Goal: Communication & Community: Answer question/provide support

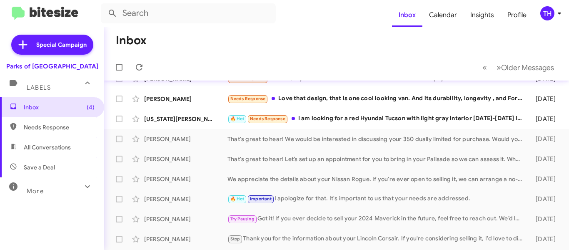
scroll to position [83, 0]
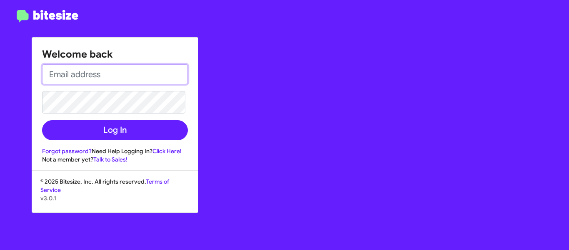
type input "[PERSON_NAME][EMAIL_ADDRESS][DOMAIN_NAME]"
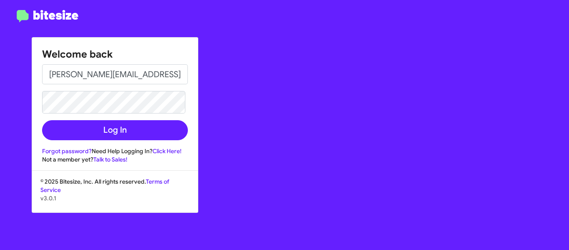
click at [108, 75] on input "[PERSON_NAME][EMAIL_ADDRESS][DOMAIN_NAME]" at bounding box center [115, 74] width 146 height 20
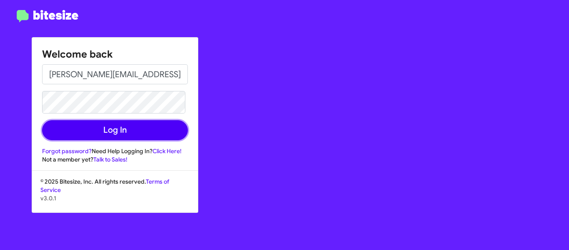
click at [99, 131] on button "Log In" at bounding box center [115, 130] width 146 height 20
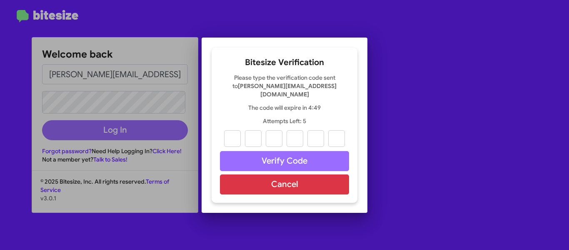
paste input "1"
type input "9"
type input "7"
type input "3"
type input "1"
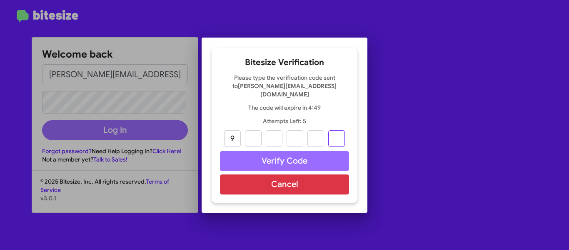
type input "4"
type input "1"
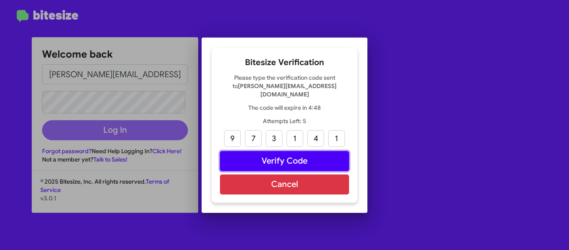
click at [261, 155] on button "Verify Code" at bounding box center [284, 161] width 129 height 20
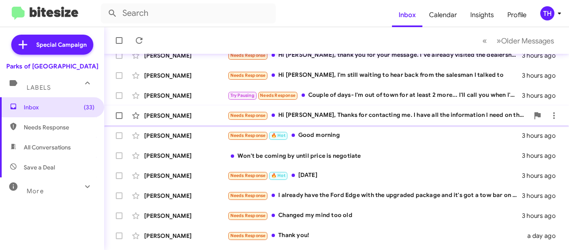
scroll to position [234, 0]
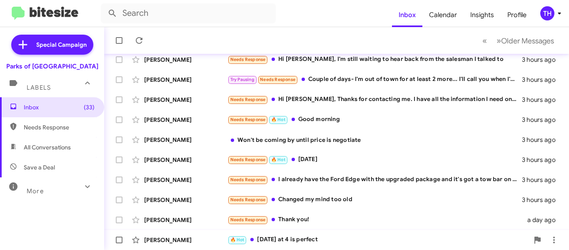
click at [365, 243] on div "🔥 Hot Wednesday at 4 is perfect" at bounding box center [379, 240] width 302 height 10
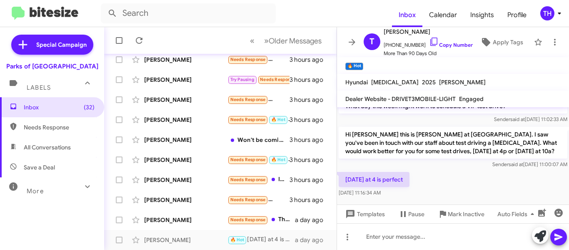
scroll to position [181, 0]
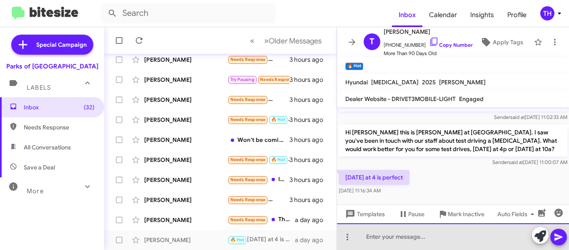
click at [379, 236] on div at bounding box center [453, 236] width 232 height 27
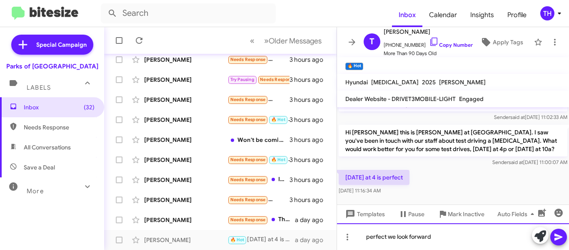
click at [370, 238] on div "perfect we look forward" at bounding box center [453, 236] width 232 height 27
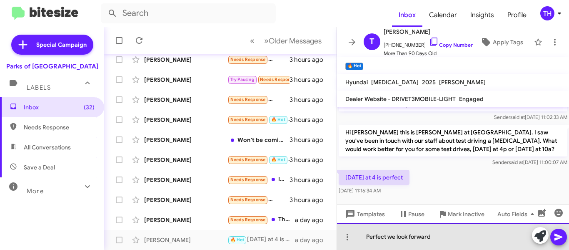
click at [455, 241] on div "Perfect we look forward" at bounding box center [453, 236] width 232 height 27
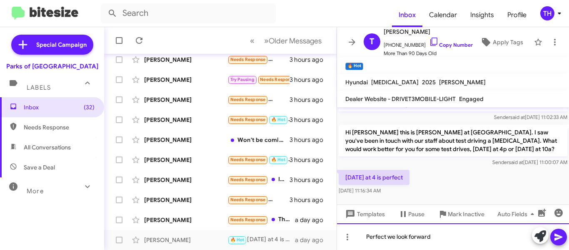
click at [461, 239] on div "Perfect we look forward" at bounding box center [453, 236] width 232 height 27
click at [494, 236] on div "Perfect we look forward to seeing you then." at bounding box center [453, 236] width 232 height 27
click at [491, 236] on div "Perfect we look forward to seeing you then." at bounding box center [453, 236] width 232 height 27
click at [492, 237] on div "Perfect we look forward to seeing you then." at bounding box center [453, 236] width 232 height 27
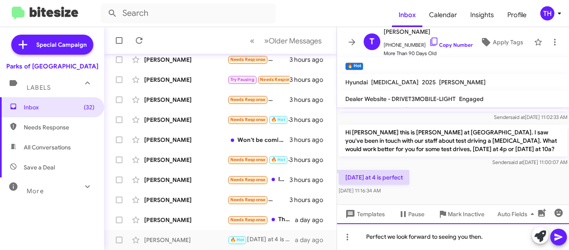
click at [492, 237] on div "Perfect we look forward to seeing you then." at bounding box center [453, 236] width 232 height 27
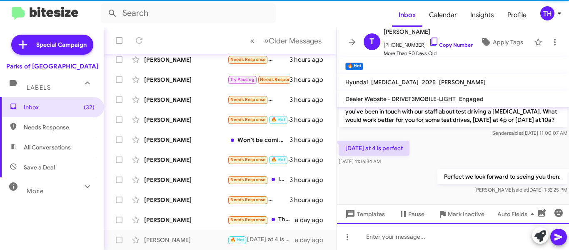
scroll to position [212, 0]
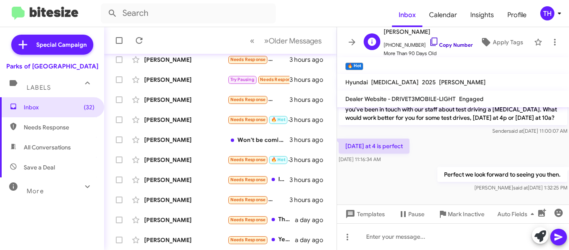
drag, startPoint x: 444, startPoint y: 41, endPoint x: 438, endPoint y: 41, distance: 5.8
click at [444, 42] on link "Copy Number" at bounding box center [451, 45] width 44 height 6
click at [353, 39] on icon at bounding box center [352, 42] width 7 height 6
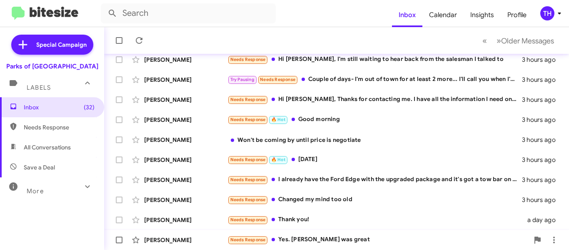
click at [353, 239] on div "Needs Response Yes. Alejandro was great" at bounding box center [379, 240] width 302 height 10
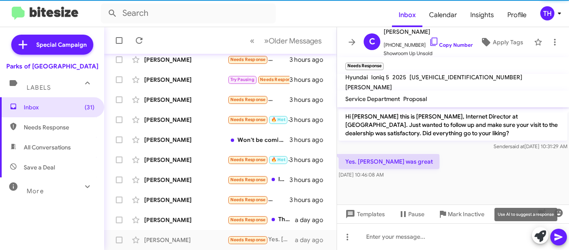
click at [538, 236] on icon at bounding box center [541, 236] width 12 height 12
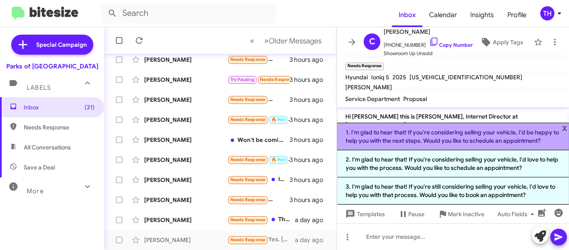
click at [410, 144] on li "1. I'm glad to hear that! If you're considering selling your vehicle, I'd be ha…" at bounding box center [453, 137] width 232 height 28
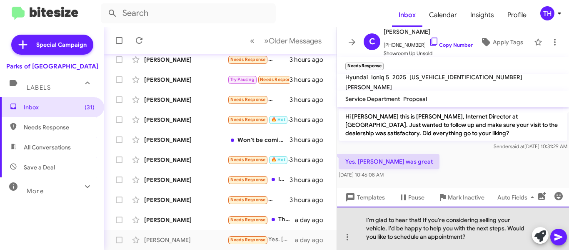
drag, startPoint x: 469, startPoint y: 238, endPoint x: 424, endPoint y: 219, distance: 48.9
click at [424, 219] on div "I'm glad to hear that! If you're considering selling your vehicle, I'd be happy…" at bounding box center [453, 227] width 232 height 43
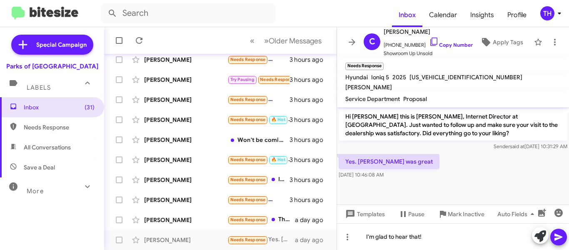
click at [559, 238] on icon at bounding box center [559, 236] width 8 height 7
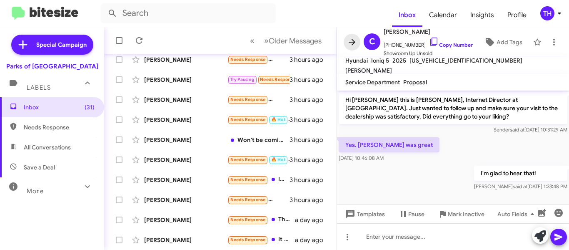
click at [351, 44] on icon at bounding box center [352, 42] width 10 height 10
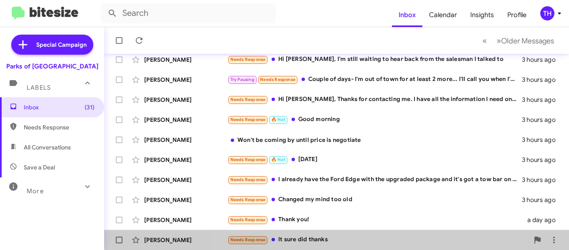
click at [356, 236] on div "Needs Response It sure did thanks" at bounding box center [379, 240] width 302 height 10
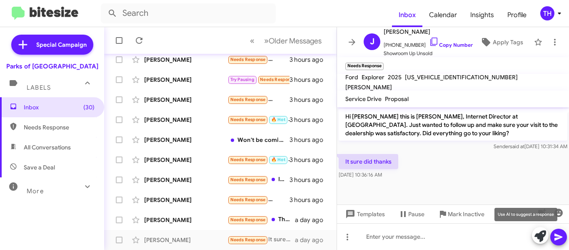
click at [538, 237] on icon at bounding box center [541, 236] width 12 height 12
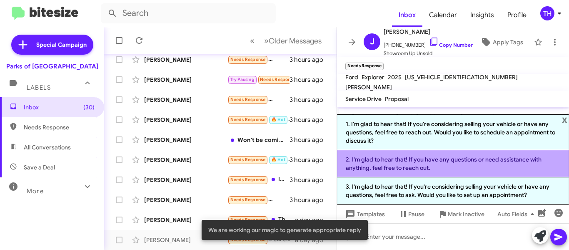
click at [420, 168] on li "2. I'm glad to hear that! If you have any questions or need assistance with any…" at bounding box center [453, 163] width 232 height 27
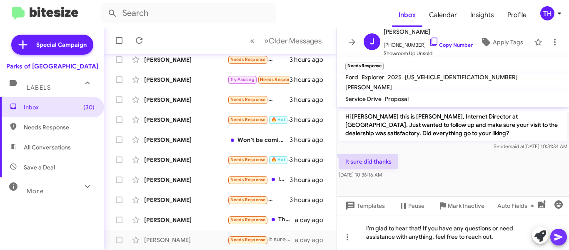
click at [557, 235] on icon at bounding box center [559, 236] width 8 height 7
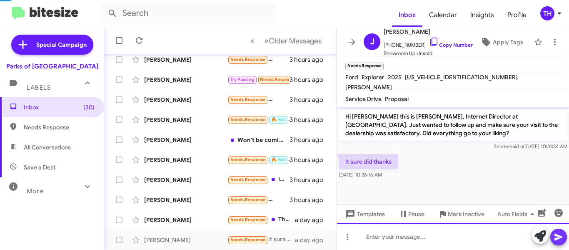
scroll to position [21, 0]
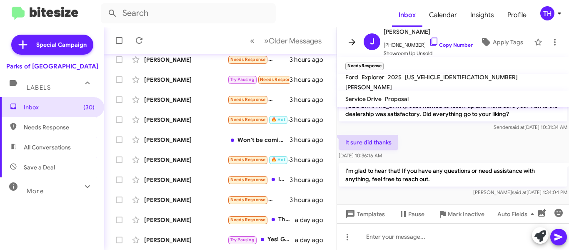
click at [353, 43] on icon at bounding box center [352, 42] width 7 height 6
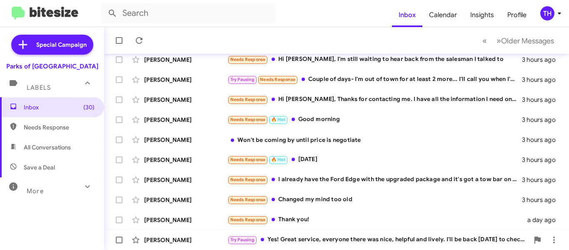
click at [358, 236] on div "Try Pausing Yes! Great service, everyone there was nice, helpful and lively. I'…" at bounding box center [379, 240] width 302 height 10
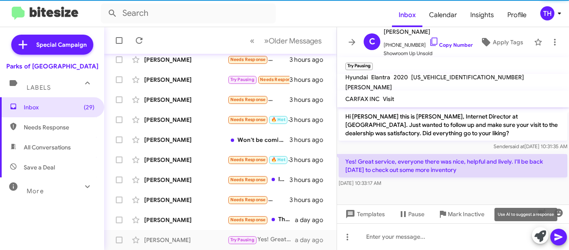
click at [541, 232] on icon at bounding box center [541, 236] width 12 height 12
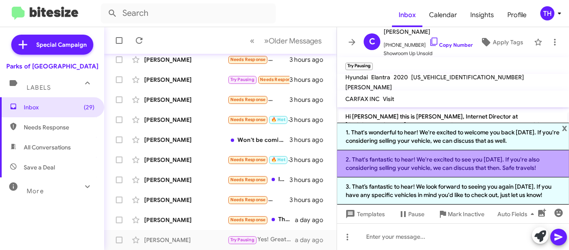
click at [426, 170] on li "2. That's fantastic to hear! We're excited to see you on Friday. If you're also…" at bounding box center [453, 163] width 232 height 27
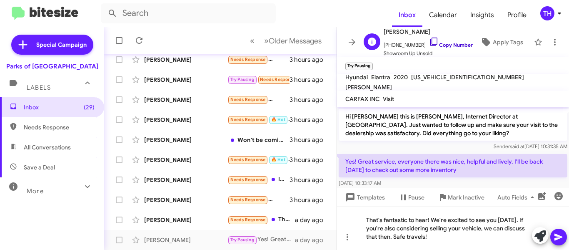
click at [433, 43] on link "Copy Number" at bounding box center [451, 45] width 44 height 6
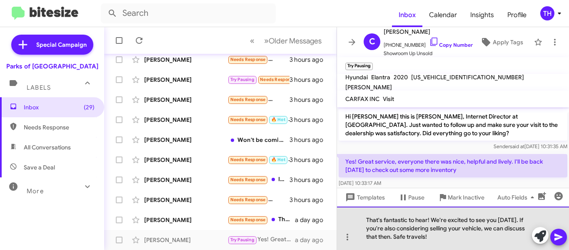
drag, startPoint x: 450, startPoint y: 241, endPoint x: 524, endPoint y: 221, distance: 77.0
click at [524, 221] on div "That's fantastic to hear! We're excited to see you on Friday. If you're also co…" at bounding box center [453, 227] width 232 height 43
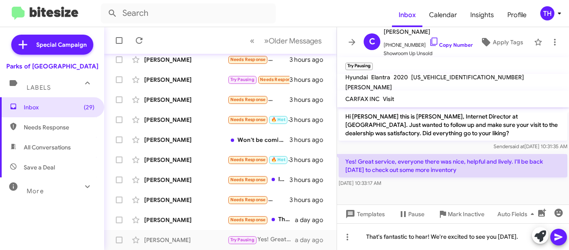
click at [552, 238] on button at bounding box center [559, 236] width 17 height 17
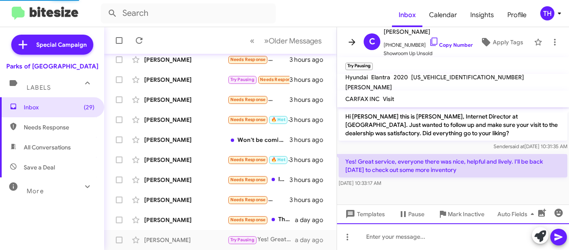
scroll to position [21, 0]
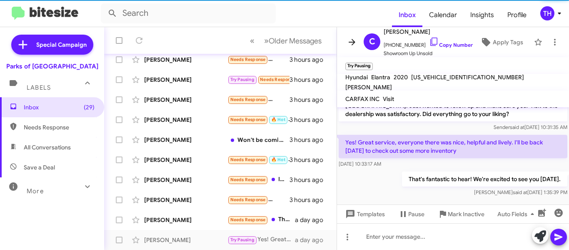
click at [352, 42] on icon at bounding box center [352, 42] width 7 height 6
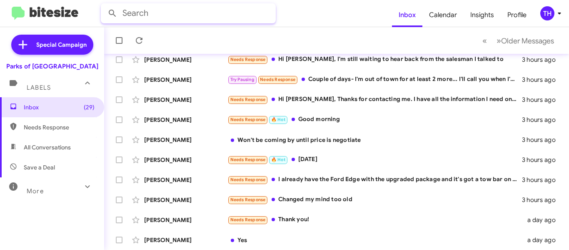
click at [185, 14] on input "text" at bounding box center [188, 13] width 175 height 20
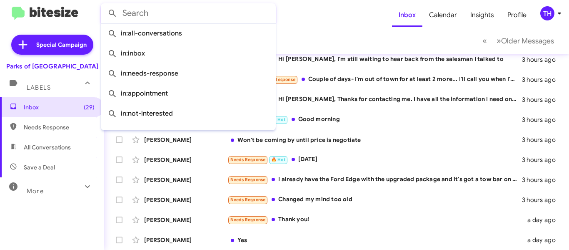
paste input "Tomiya Banks"
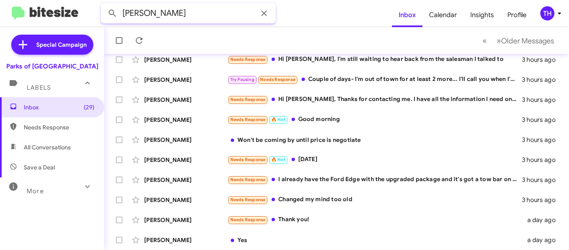
type input "Tomiya Banks"
click at [104, 5] on button at bounding box center [112, 13] width 17 height 17
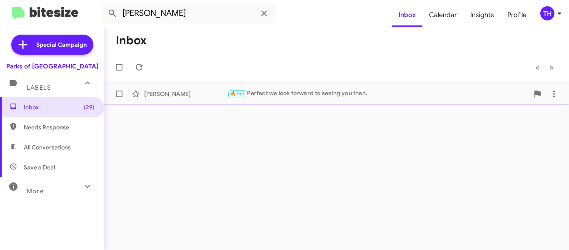
click at [198, 96] on div "Tomiya Banks" at bounding box center [185, 94] width 83 height 8
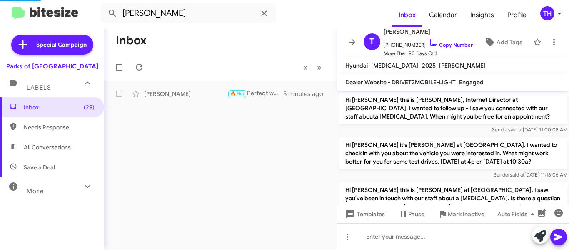
scroll to position [196, 0]
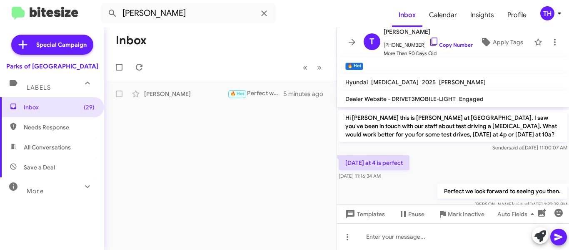
click at [465, 120] on p "Hi Tomiya this is Shianne Harrison at Parks of Gainesville. I saw you've been i…" at bounding box center [453, 126] width 229 height 32
drag, startPoint x: 465, startPoint y: 120, endPoint x: 415, endPoint y: 123, distance: 49.7
click at [415, 123] on p "Hi Tomiya this is Shianne Harrison at Parks of Gainesville. I saw you've been i…" at bounding box center [453, 126] width 229 height 32
drag, startPoint x: 419, startPoint y: 120, endPoint x: 464, endPoint y: 120, distance: 45.9
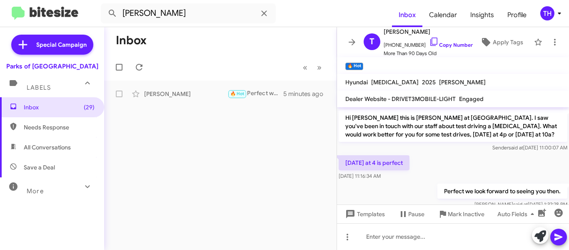
click at [464, 120] on p "Hi Tomiya this is Shianne Harrison at Parks of Gainesville. I saw you've been i…" at bounding box center [453, 126] width 229 height 32
click at [465, 120] on p "Hi Tomiya this is Shianne Harrison at Parks of Gainesville. I saw you've been i…" at bounding box center [453, 126] width 229 height 32
drag, startPoint x: 473, startPoint y: 120, endPoint x: 417, endPoint y: 120, distance: 55.9
click at [417, 120] on p "Hi Tomiya this is Shianne Harrison at Parks of Gainesville. I saw you've been i…" at bounding box center [453, 126] width 229 height 32
copy p "test driving a Sonata"
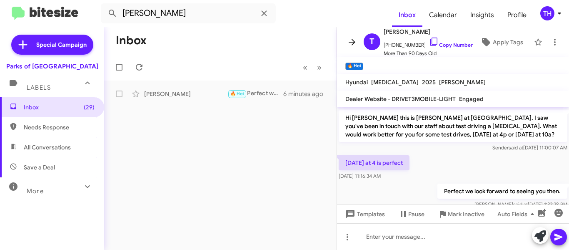
click at [356, 40] on icon at bounding box center [352, 42] width 10 height 10
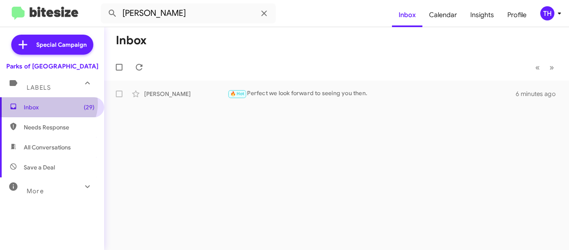
click at [48, 103] on span "Inbox (29)" at bounding box center [59, 107] width 71 height 8
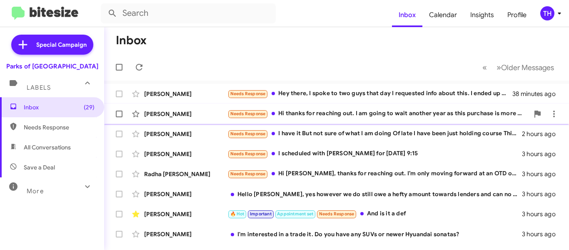
click at [374, 111] on div "Needs Response Hi thanks for reaching out. I am going to wait another year as t…" at bounding box center [379, 114] width 302 height 10
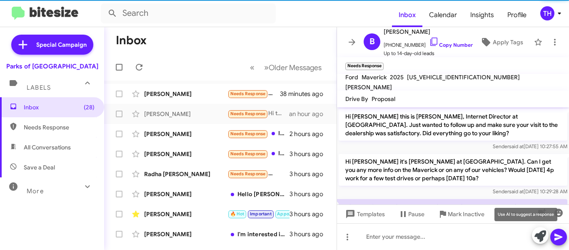
click at [541, 234] on icon at bounding box center [541, 236] width 12 height 12
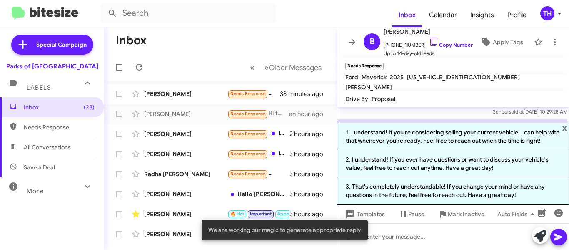
scroll to position [123, 0]
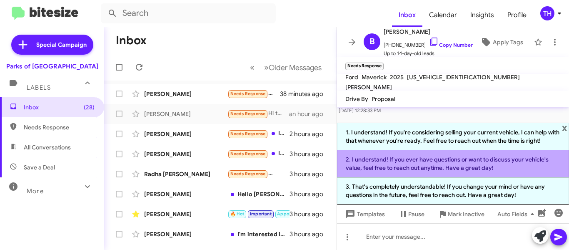
click at [405, 165] on li "2. I understand! If you ever have questions or want to discuss your vehicle's v…" at bounding box center [453, 163] width 232 height 27
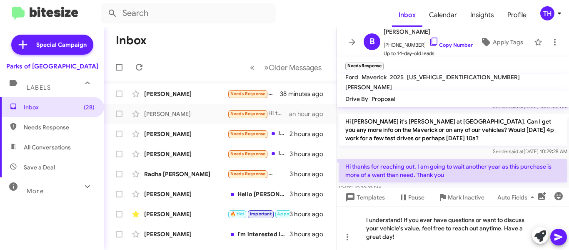
scroll to position [55, 0]
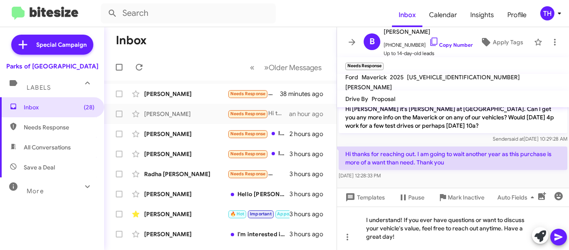
click at [558, 237] on icon at bounding box center [559, 237] width 10 height 10
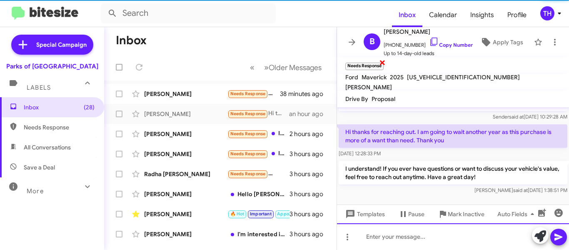
scroll to position [77, 0]
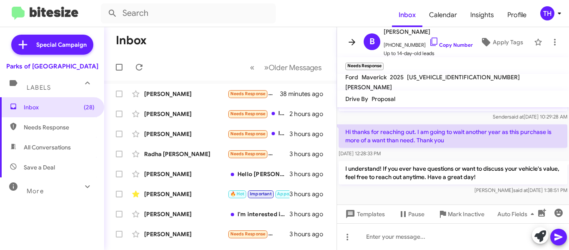
click at [350, 41] on icon at bounding box center [352, 42] width 10 height 10
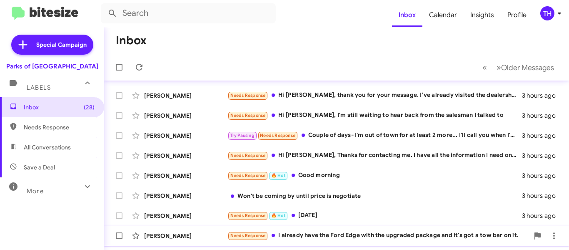
scroll to position [151, 0]
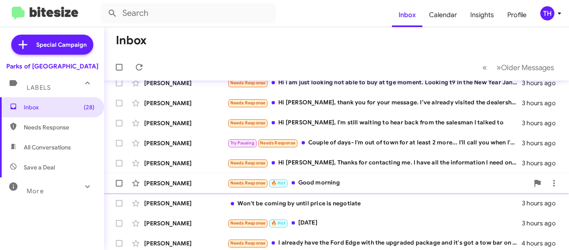
click at [217, 186] on div "Tommy Henderson" at bounding box center [185, 183] width 83 height 8
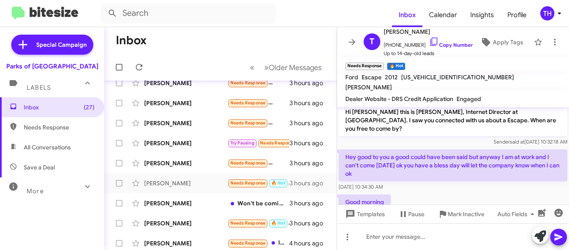
scroll to position [21, 0]
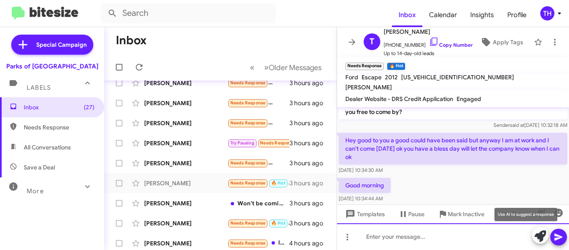
click at [531, 234] on div at bounding box center [453, 236] width 232 height 27
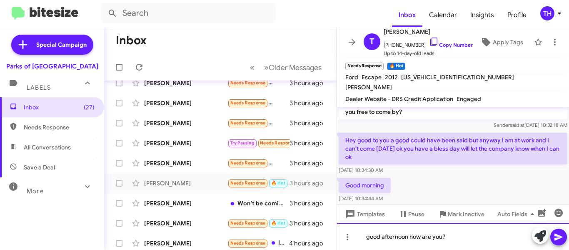
click at [370, 239] on div "good afternoon how are you?" at bounding box center [453, 236] width 232 height 27
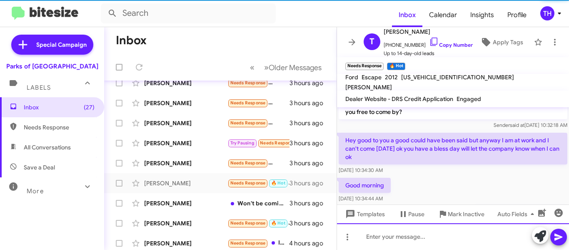
scroll to position [52, 0]
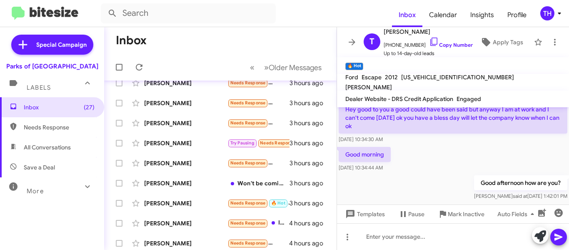
click at [356, 43] on icon at bounding box center [352, 42] width 10 height 10
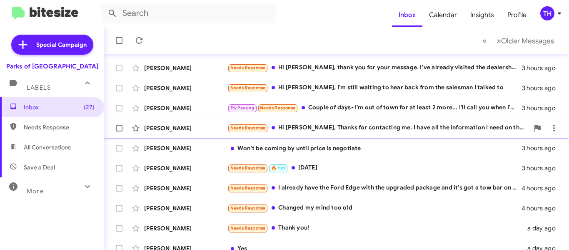
scroll to position [234, 0]
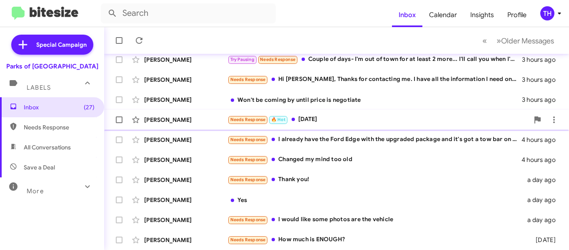
click at [394, 125] on div "Rhonda Moore Needs Response 🔥 Hot Saturday 3 hours ago" at bounding box center [337, 119] width 452 height 17
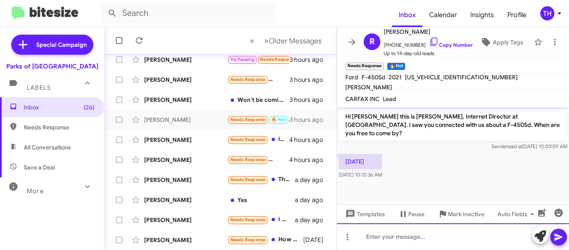
click at [414, 232] on div at bounding box center [453, 236] width 232 height 27
click at [499, 240] on div "Perfect what time is good for you Saturday?" at bounding box center [453, 236] width 232 height 27
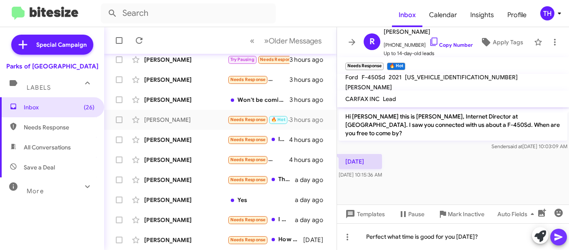
click at [558, 236] on icon at bounding box center [559, 236] width 8 height 7
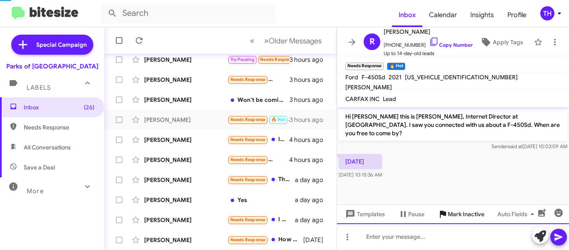
scroll to position [5, 0]
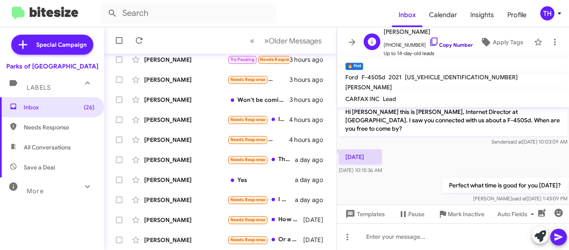
click at [429, 41] on icon at bounding box center [434, 42] width 10 height 10
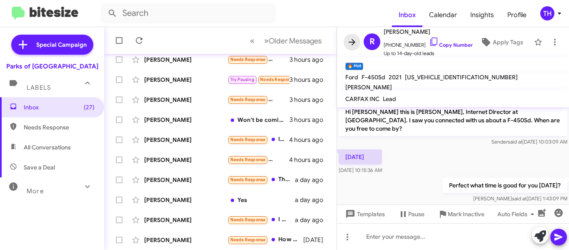
click at [347, 43] on span at bounding box center [352, 42] width 17 height 10
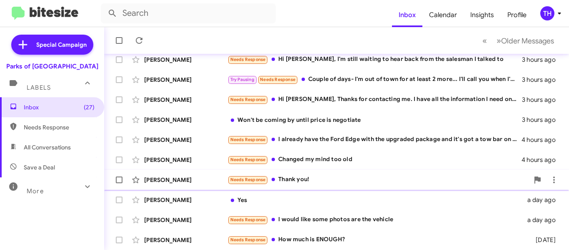
click at [342, 180] on div "Needs Response Thank you!" at bounding box center [379, 180] width 302 height 10
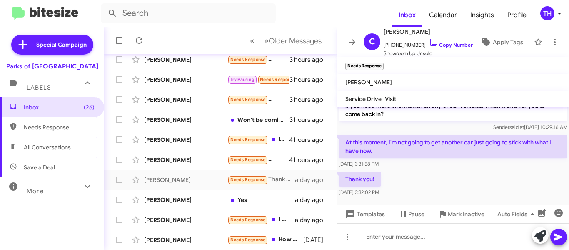
scroll to position [85, 0]
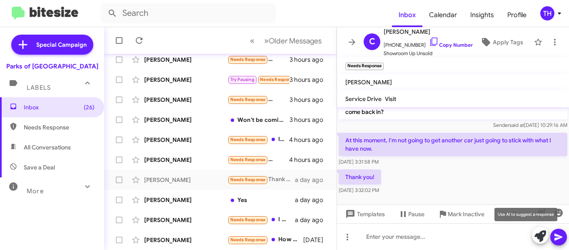
click at [539, 235] on icon at bounding box center [541, 236] width 12 height 12
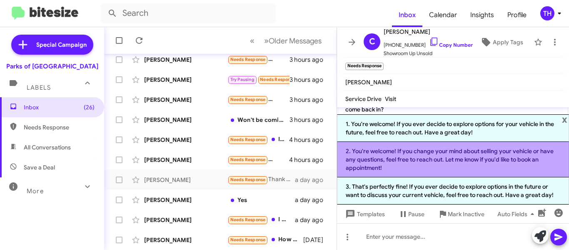
click at [408, 169] on li "2. You're welcome! If you change your mind about selling your vehicle or have a…" at bounding box center [453, 159] width 232 height 35
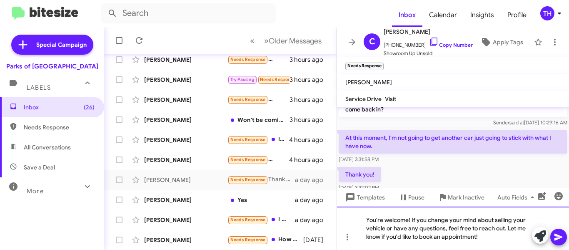
click at [489, 243] on div "You're welcome! If you change your mind about selling your vehicle or have any …" at bounding box center [453, 227] width 232 height 43
click at [554, 236] on icon at bounding box center [559, 237] width 10 height 10
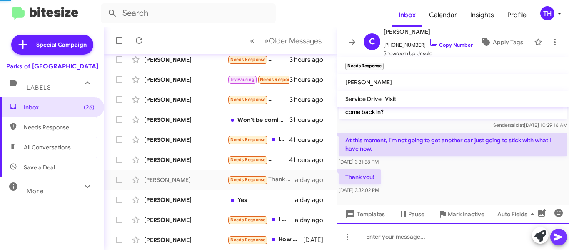
scroll to position [0, 0]
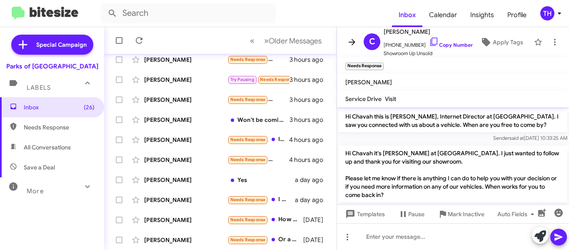
click at [360, 44] on span at bounding box center [352, 42] width 17 height 10
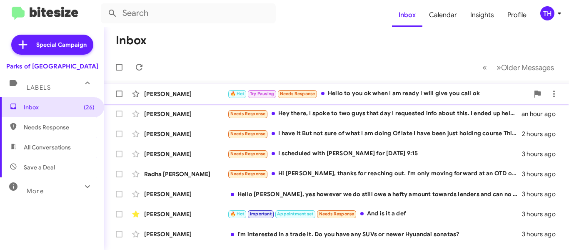
click at [371, 100] on div "Tommy Henderson 🔥 Hot Try Pausing Needs Response Hello to you ok when I am read…" at bounding box center [337, 93] width 452 height 17
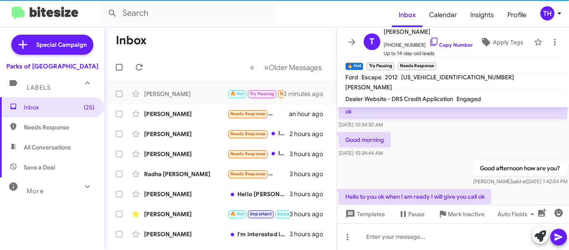
scroll to position [83, 0]
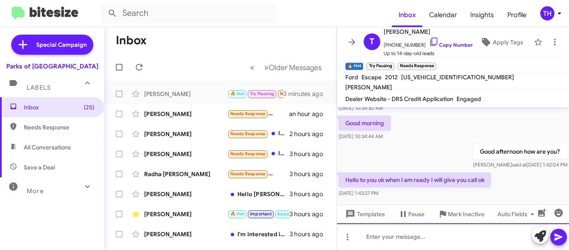
click at [407, 238] on div at bounding box center [453, 236] width 232 height 27
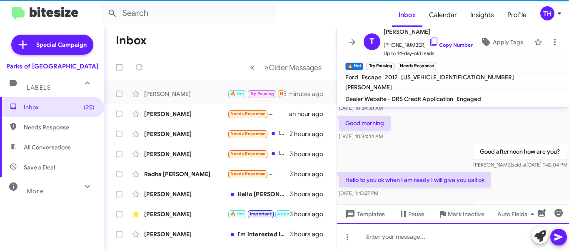
scroll to position [0, 0]
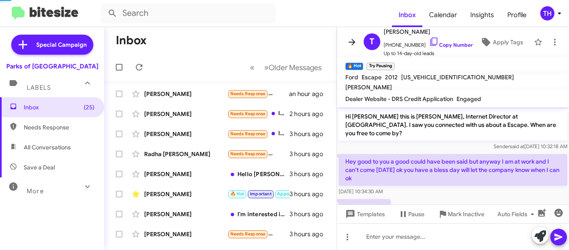
click at [349, 41] on icon at bounding box center [352, 42] width 10 height 10
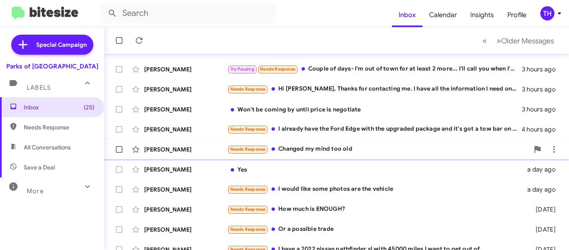
scroll to position [234, 0]
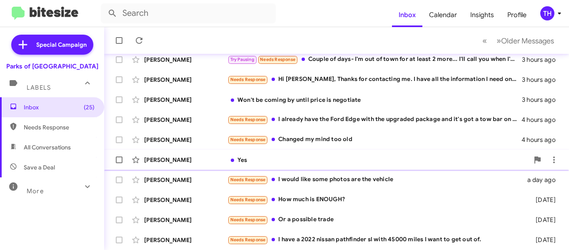
click at [304, 168] on div "Patti Dubose Yes a day ago" at bounding box center [337, 159] width 452 height 17
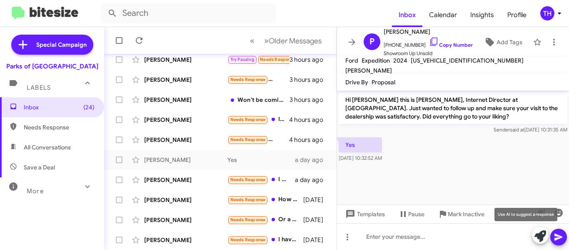
click at [538, 233] on icon at bounding box center [541, 236] width 12 height 12
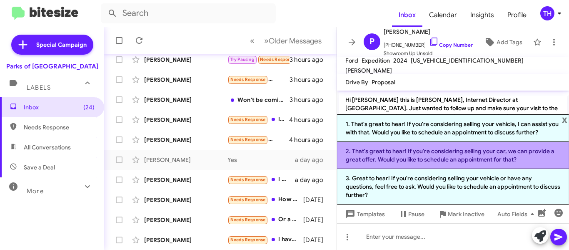
click at [406, 155] on li "2. That's great to hear! If you're considering selling your car, we can provide…" at bounding box center [453, 155] width 232 height 27
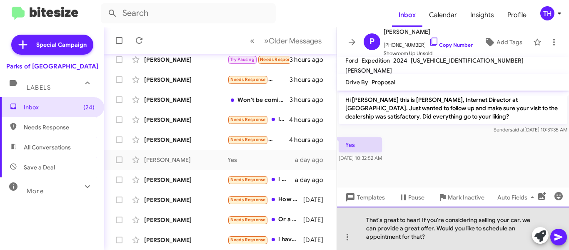
drag, startPoint x: 433, startPoint y: 237, endPoint x: 421, endPoint y: 221, distance: 20.3
click at [421, 221] on div "That's great to hear! If you're considering selling your car, we can provide a …" at bounding box center [453, 227] width 232 height 43
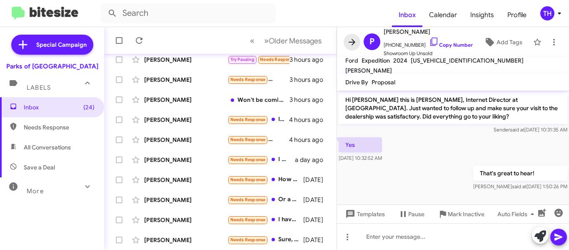
click at [348, 45] on icon at bounding box center [352, 42] width 10 height 10
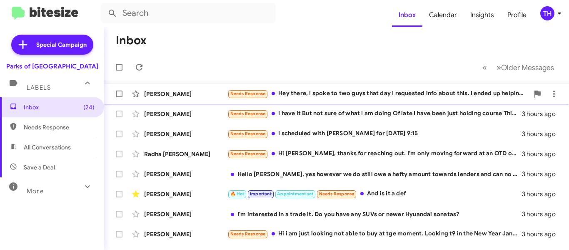
click at [291, 97] on div "Needs Response Hey there, I spoke to two guys that day I requested info about t…" at bounding box center [379, 94] width 302 height 10
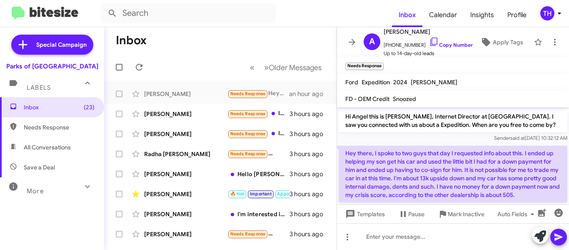
scroll to position [23, 0]
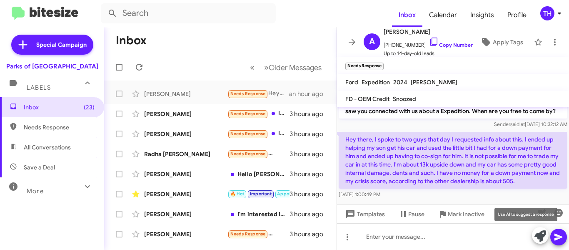
click at [540, 232] on icon at bounding box center [541, 236] width 12 height 12
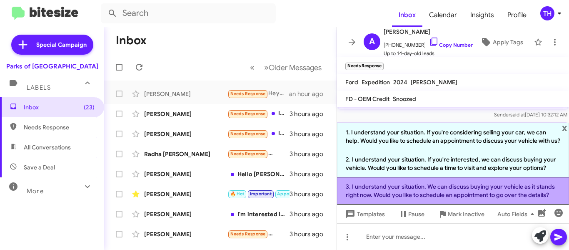
click at [379, 189] on li "3. I understand your situation. We can discuss buying your vehicle as it stands…" at bounding box center [453, 190] width 232 height 27
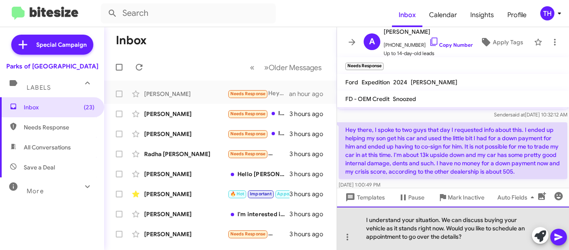
drag, startPoint x: 402, startPoint y: 219, endPoint x: 498, endPoint y: 239, distance: 97.9
click at [498, 239] on div "I understand your situation. We can discuss buying your vehicle as it stands ri…" at bounding box center [453, 227] width 232 height 43
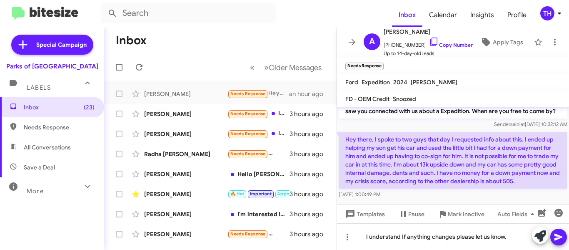
click at [556, 236] on icon at bounding box center [559, 237] width 10 height 10
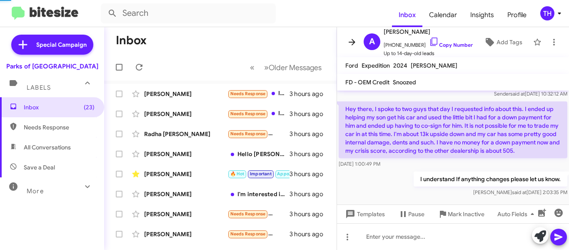
scroll to position [38, 0]
click at [350, 41] on icon at bounding box center [352, 42] width 10 height 10
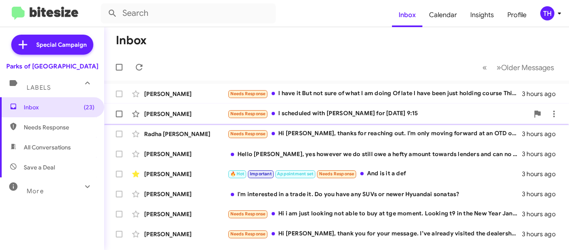
click at [341, 118] on div "Needs Response I scheduled with Zach Brown for September 27 at 9:15" at bounding box center [379, 114] width 302 height 10
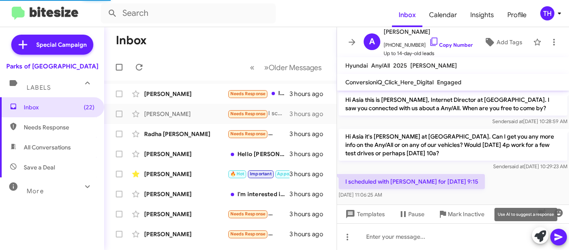
click at [540, 233] on icon at bounding box center [541, 236] width 12 height 12
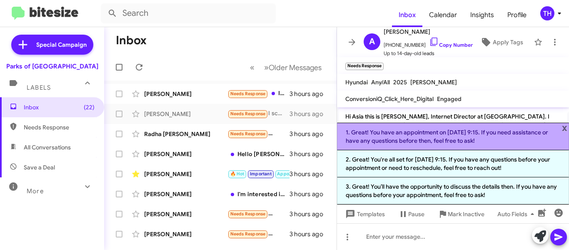
click at [404, 140] on li "1. Great! You have an appointment on September 27 at 9:15. If you need assistan…" at bounding box center [453, 137] width 232 height 28
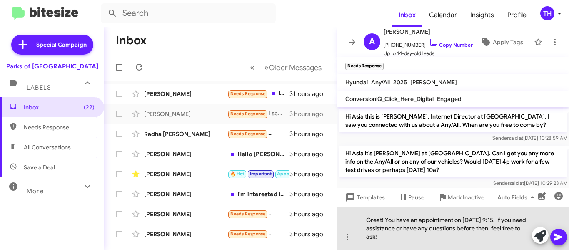
drag, startPoint x: 386, startPoint y: 216, endPoint x: 521, endPoint y: 216, distance: 135.1
click at [521, 216] on div "Great! You have an appointment on September 27 at 9:15. If you need assistance …" at bounding box center [453, 227] width 232 height 43
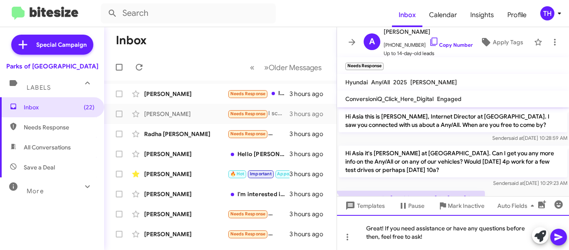
click at [469, 236] on div "Great! If you need assistance or have any questions before then, feel free to a…" at bounding box center [453, 232] width 232 height 35
click at [456, 247] on div "Great! If you need assistance or have any questions before then, feel free to a…" at bounding box center [453, 232] width 232 height 35
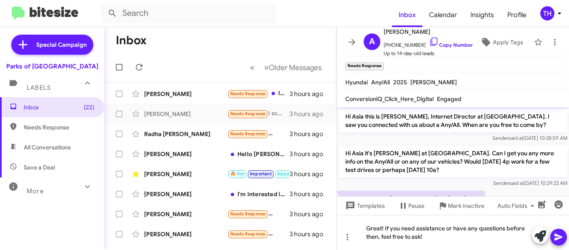
click at [562, 238] on icon at bounding box center [559, 237] width 10 height 10
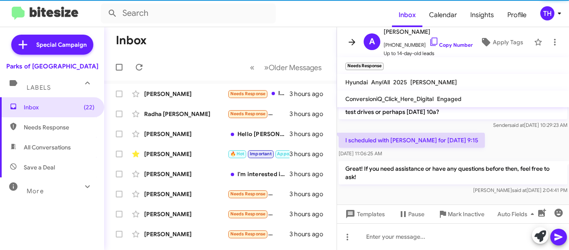
scroll to position [44, 0]
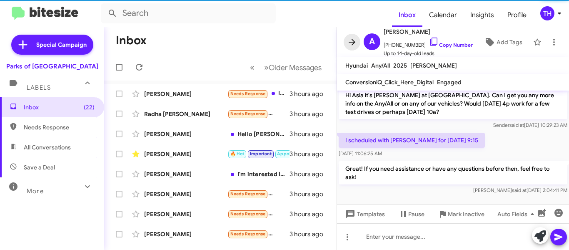
click at [347, 42] on icon at bounding box center [352, 42] width 10 height 10
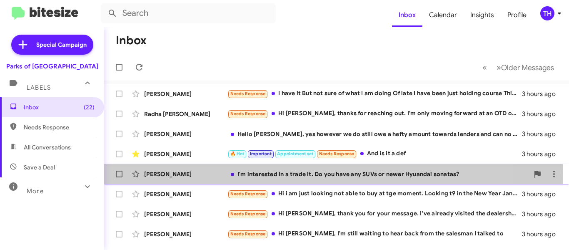
click at [221, 178] on div "Adrianne Hampton I'm interested in a trade it. Do you have any SUVs or newer Hy…" at bounding box center [337, 173] width 452 height 17
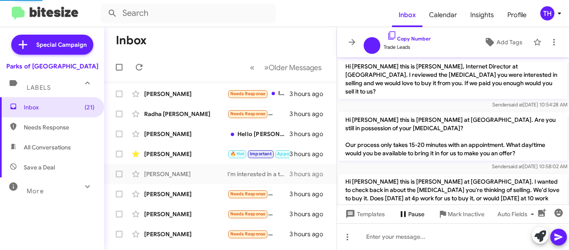
scroll to position [218, 0]
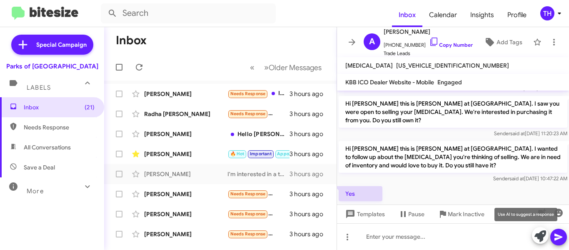
click at [544, 233] on icon at bounding box center [541, 236] width 12 height 12
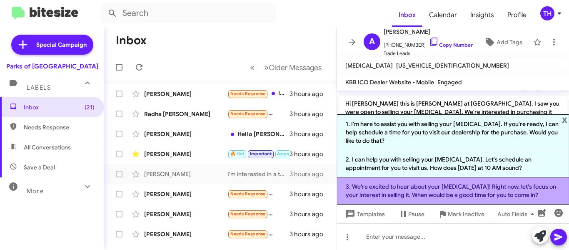
click at [391, 183] on li "3. We're excited to hear about your Sonata! Right now, let's focus on your inte…" at bounding box center [453, 190] width 232 height 27
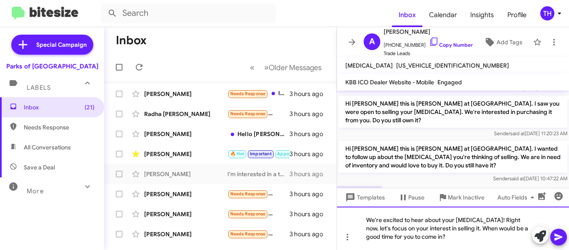
click at [464, 236] on div "We're excited to hear about your Sonata! Right now, let's focus on your interes…" at bounding box center [453, 227] width 232 height 43
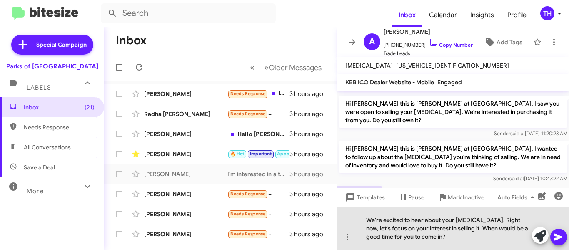
drag, startPoint x: 478, startPoint y: 219, endPoint x: 458, endPoint y: 231, distance: 23.7
click at [458, 231] on div "We're excited to hear about your Sonata! Right now, let's focus on your interes…" at bounding box center [453, 227] width 232 height 43
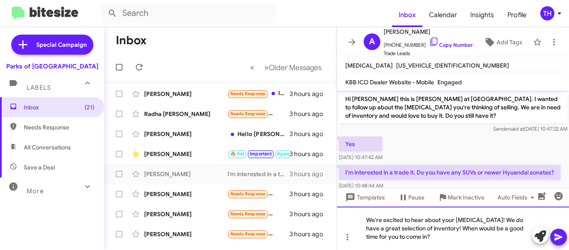
scroll to position [268, 0]
click at [556, 238] on icon at bounding box center [559, 236] width 8 height 7
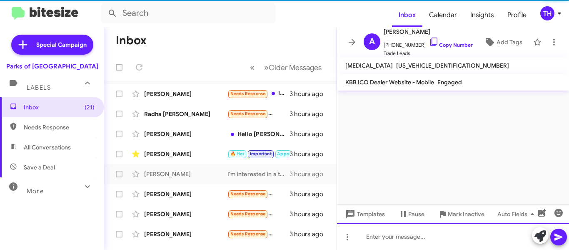
scroll to position [0, 0]
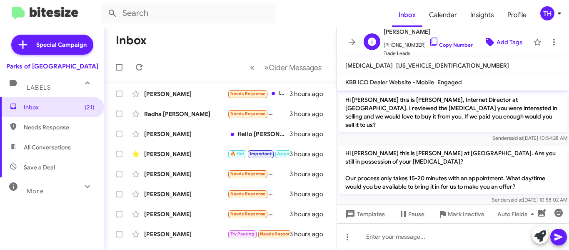
click at [486, 44] on icon at bounding box center [490, 42] width 8 height 8
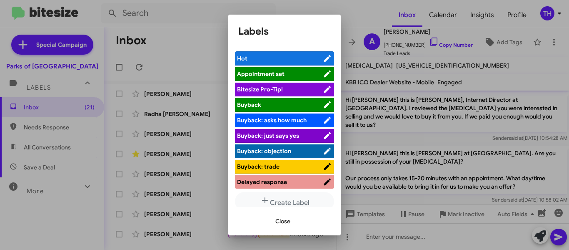
click at [251, 59] on span "Hot" at bounding box center [280, 58] width 86 height 8
click at [291, 221] on button "Close" at bounding box center [283, 220] width 28 height 15
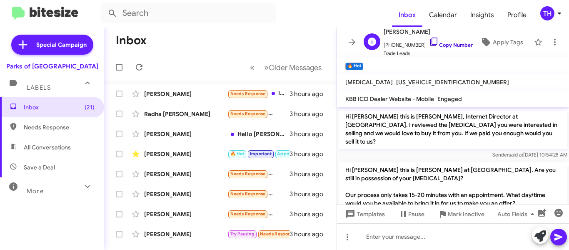
click at [431, 40] on icon at bounding box center [434, 42] width 7 height 8
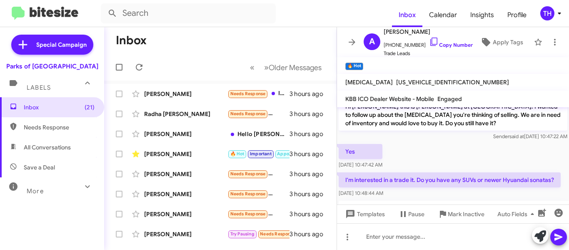
scroll to position [292, 0]
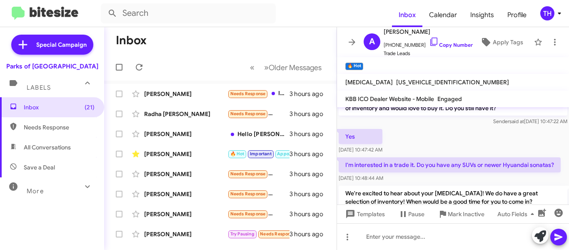
drag, startPoint x: 556, startPoint y: 143, endPoint x: 343, endPoint y: 143, distance: 212.6
click at [343, 157] on p "I'm interested in a trade it. Do you have any SUVs or newer Hyuandai sonatas?" at bounding box center [450, 164] width 222 height 15
copy p "I'm interested in a trade it. Do you have any SUVs or newer Hyuandai sonatas?"
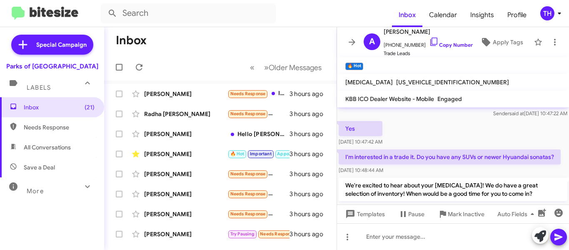
scroll to position [308, 0]
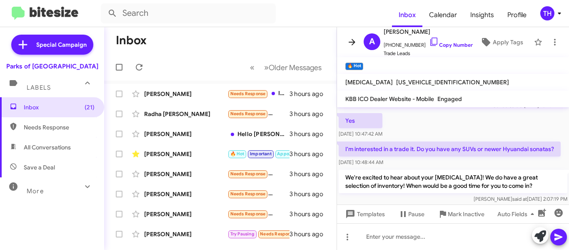
click at [351, 44] on icon at bounding box center [352, 42] width 10 height 10
